Goal: Task Accomplishment & Management: Manage account settings

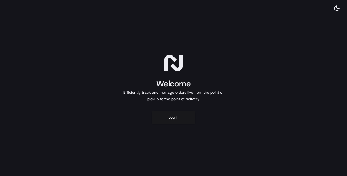
click at [163, 122] on button "Log in" at bounding box center [174, 117] width 44 height 13
click at [183, 116] on button "Log in" at bounding box center [174, 117] width 44 height 13
